Goal: Task Accomplishment & Management: Complete application form

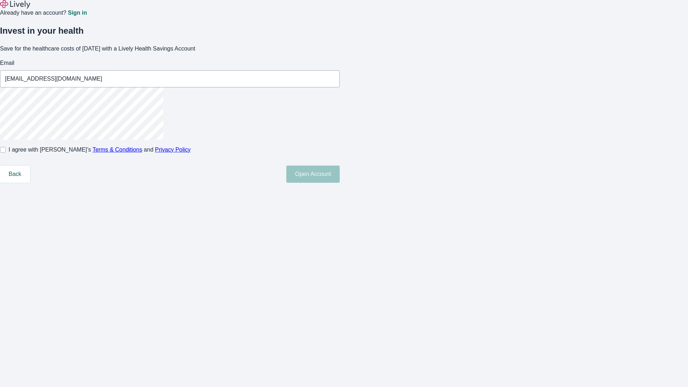
click at [6, 153] on input "I agree with Lively’s Terms & Conditions and Privacy Policy" at bounding box center [3, 150] width 6 height 6
checkbox input "true"
click at [340, 183] on button "Open Account" at bounding box center [312, 174] width 53 height 17
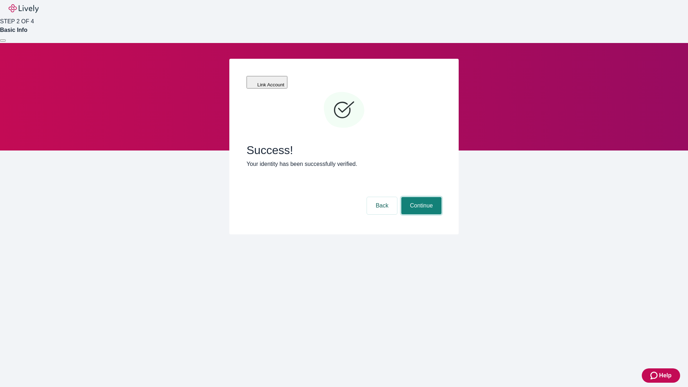
click at [421, 197] on button "Continue" at bounding box center [422, 205] width 40 height 17
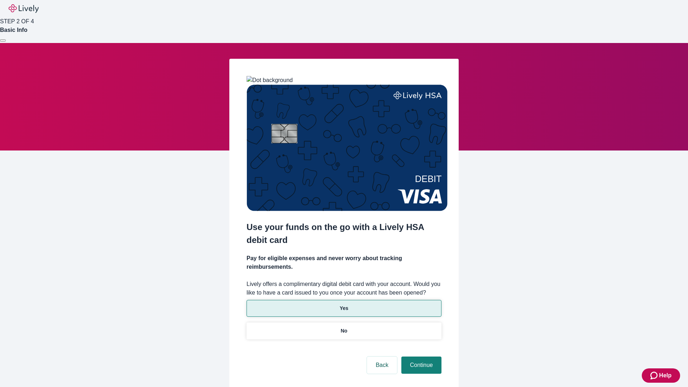
click at [344, 305] on p "Yes" at bounding box center [344, 309] width 9 height 8
click at [421, 357] on button "Continue" at bounding box center [422, 365] width 40 height 17
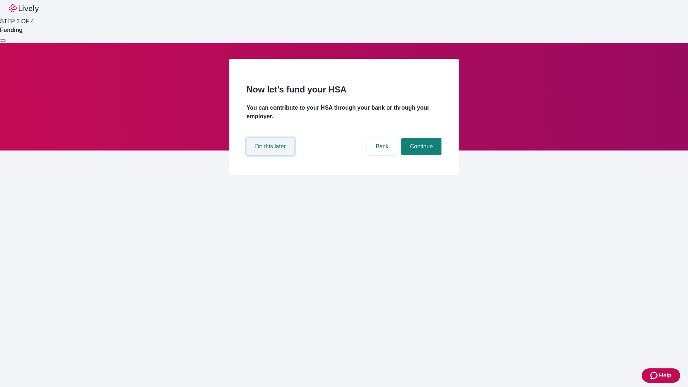
click at [271, 155] on button "Do this later" at bounding box center [271, 146] width 48 height 17
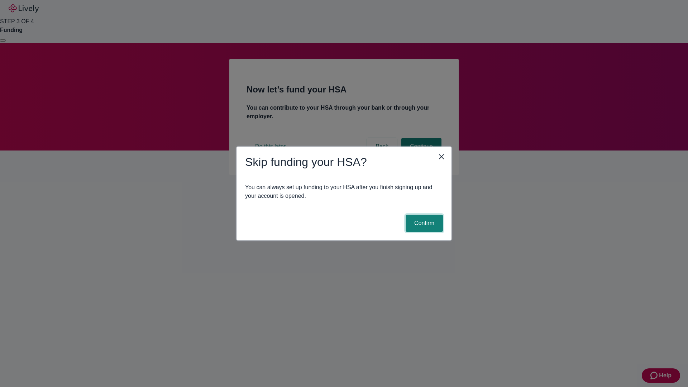
click at [423, 223] on button "Confirm" at bounding box center [424, 223] width 37 height 17
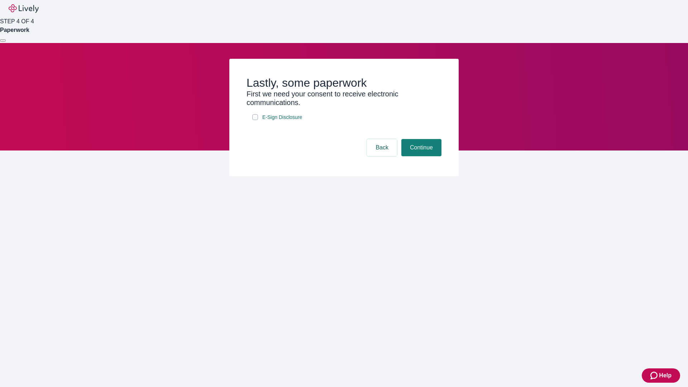
click at [255, 120] on input "E-Sign Disclosure" at bounding box center [255, 117] width 6 height 6
checkbox input "true"
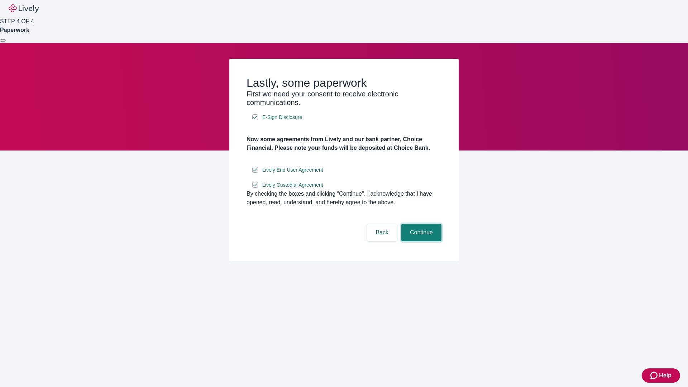
click at [421, 241] on button "Continue" at bounding box center [422, 232] width 40 height 17
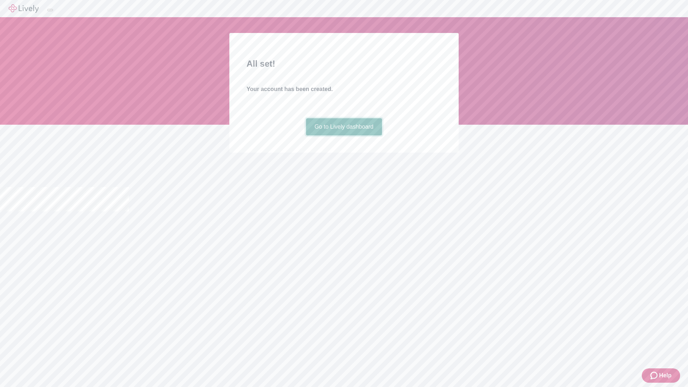
click at [344, 136] on link "Go to Lively dashboard" at bounding box center [344, 126] width 76 height 17
